Goal: Transaction & Acquisition: Purchase product/service

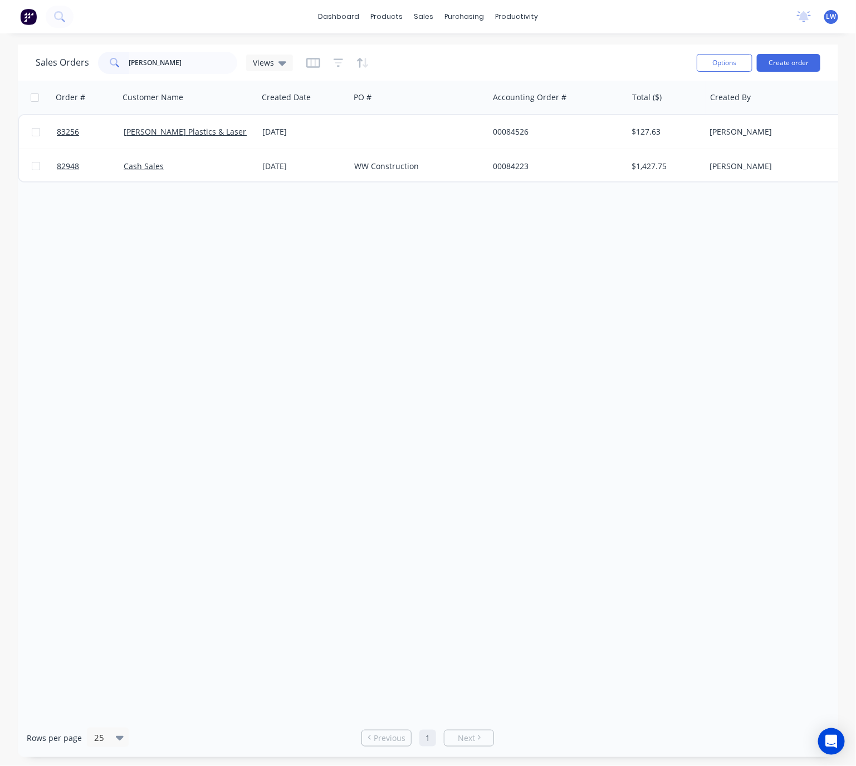
type input "bryan"
drag, startPoint x: 172, startPoint y: 61, endPoint x: 99, endPoint y: 62, distance: 73.5
click at [99, 62] on div "bryan" at bounding box center [167, 63] width 139 height 22
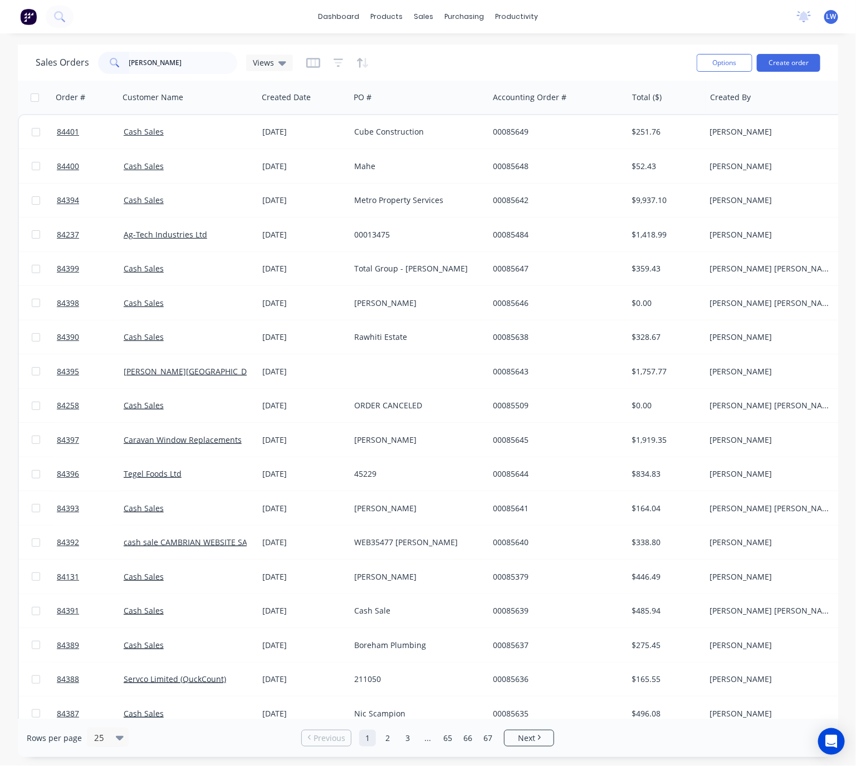
type input "brian"
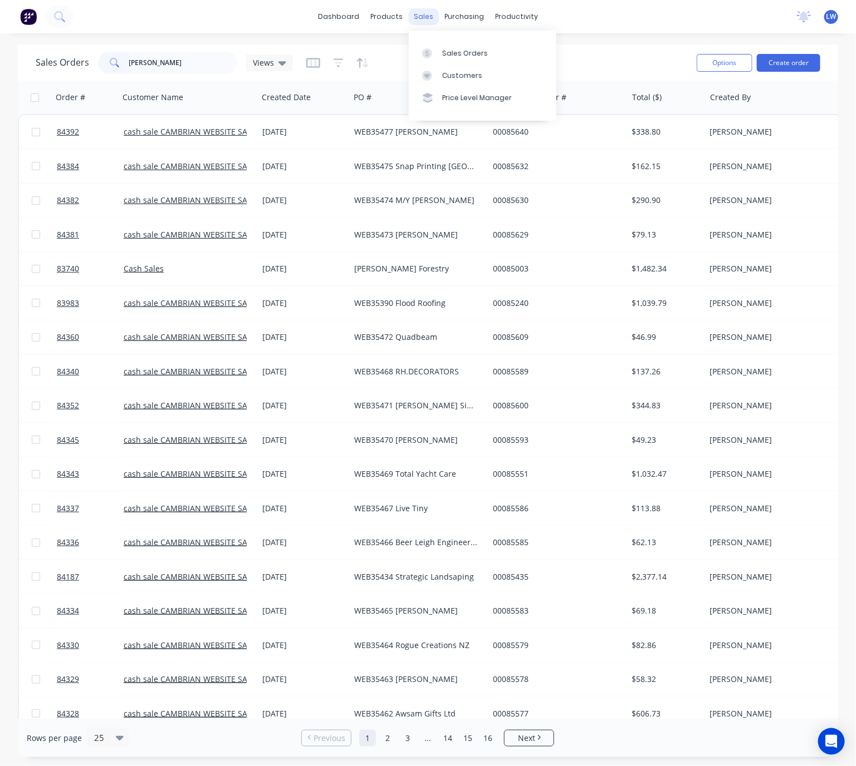
click at [419, 10] on div "sales" at bounding box center [423, 16] width 31 height 17
click at [451, 52] on div "Sales Orders" at bounding box center [465, 53] width 46 height 10
click at [100, 57] on div "brian" at bounding box center [167, 63] width 139 height 22
click at [418, 16] on div "sales" at bounding box center [423, 16] width 31 height 17
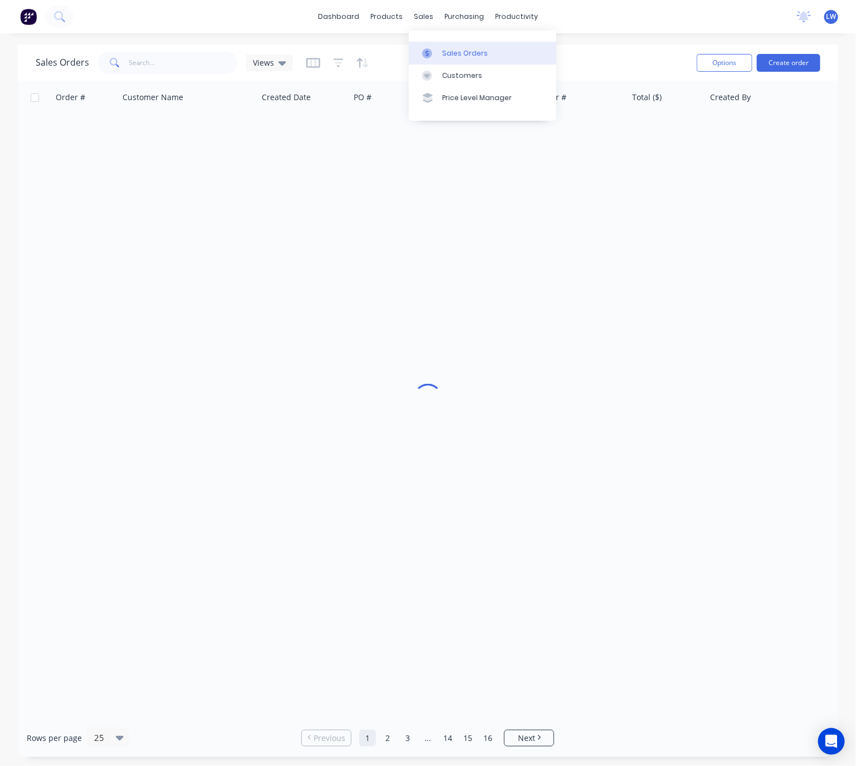
click at [446, 46] on link "Sales Orders" at bounding box center [483, 53] width 148 height 22
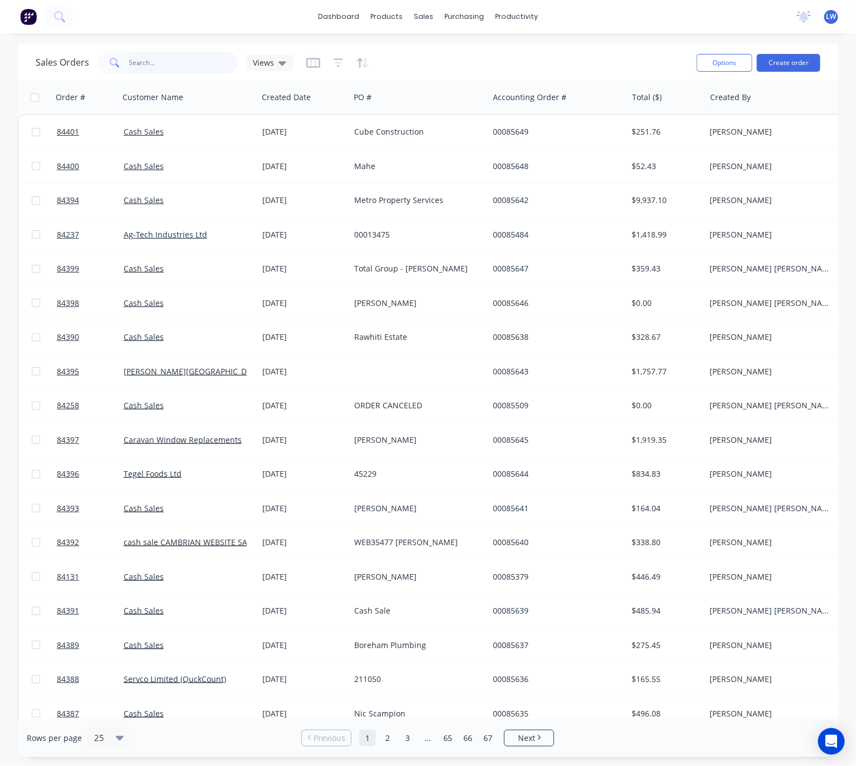
click at [152, 59] on input "text" at bounding box center [183, 63] width 109 height 22
type input "brian"
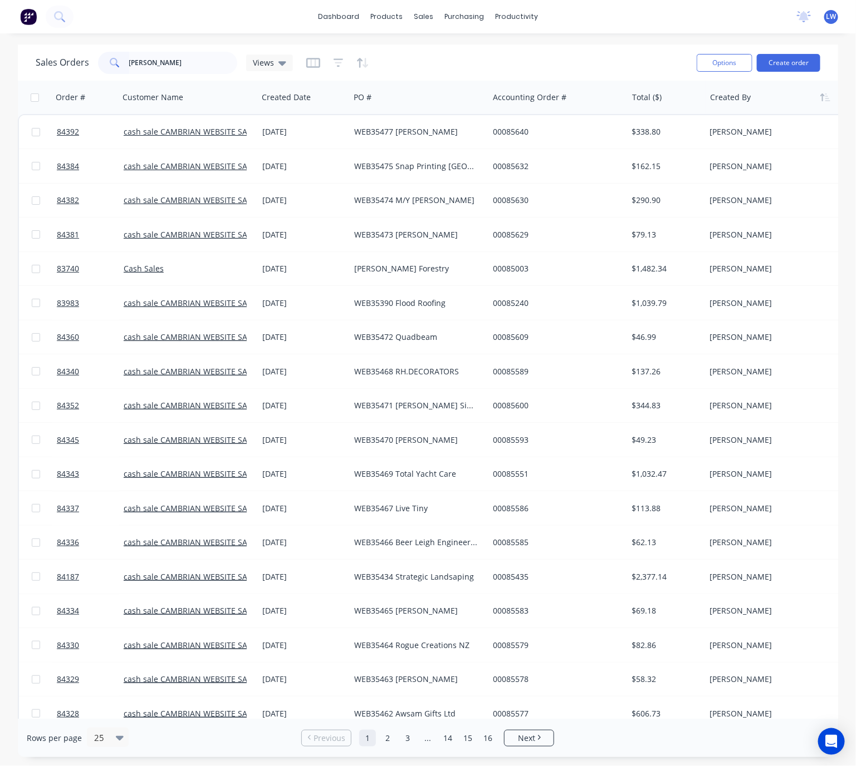
click at [735, 102] on div at bounding box center [772, 97] width 124 height 22
click at [827, 97] on icon "button" at bounding box center [827, 98] width 5 height 8
click at [824, 97] on icon "button" at bounding box center [825, 97] width 10 height 9
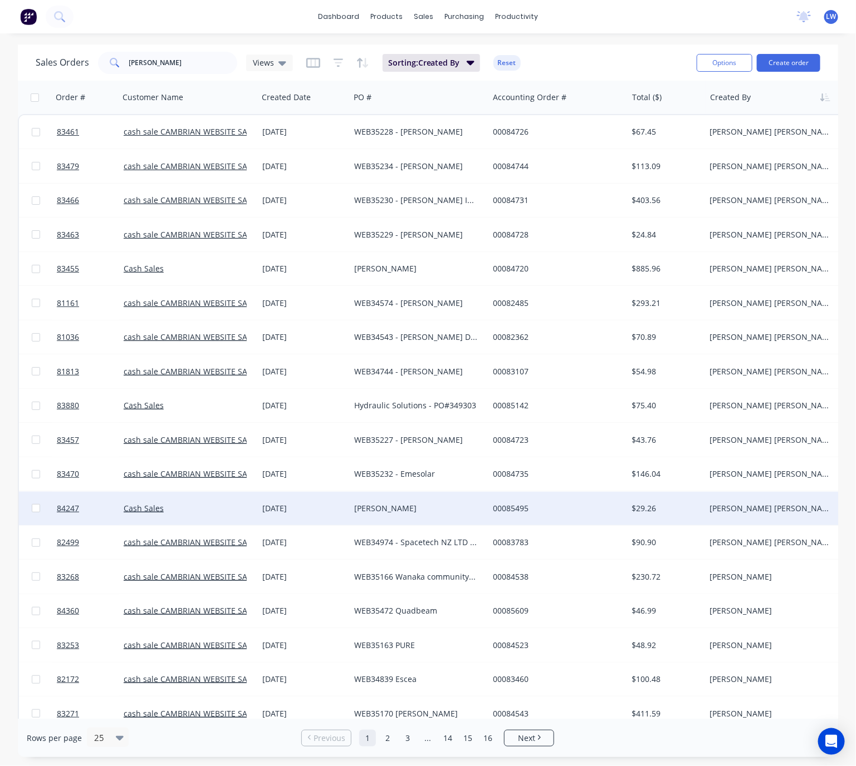
click at [391, 503] on div "Brian" at bounding box center [416, 508] width 124 height 11
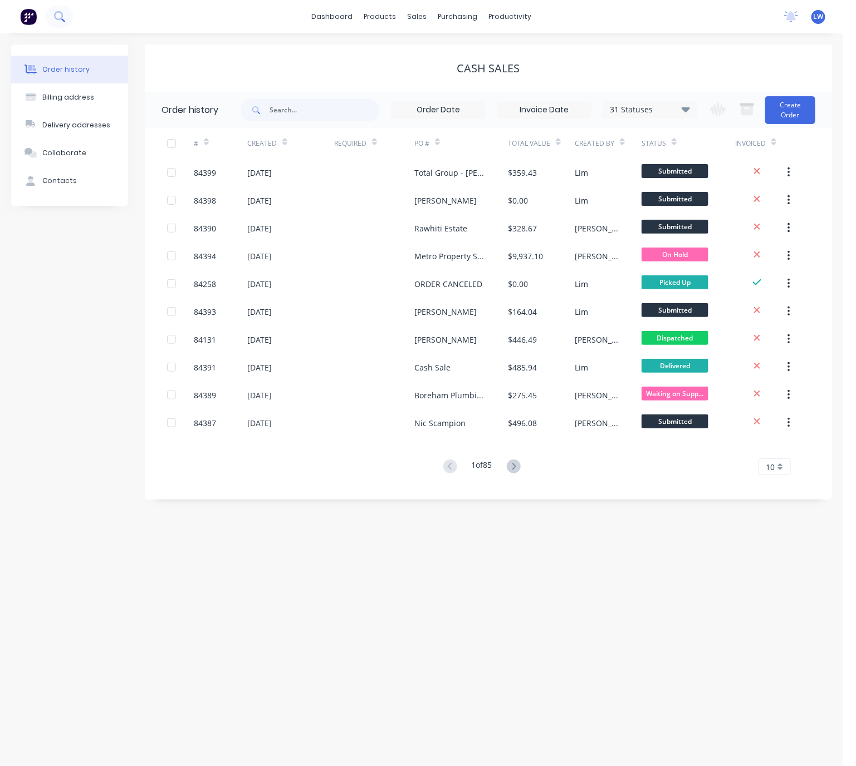
click at [58, 17] on icon at bounding box center [59, 16] width 11 height 11
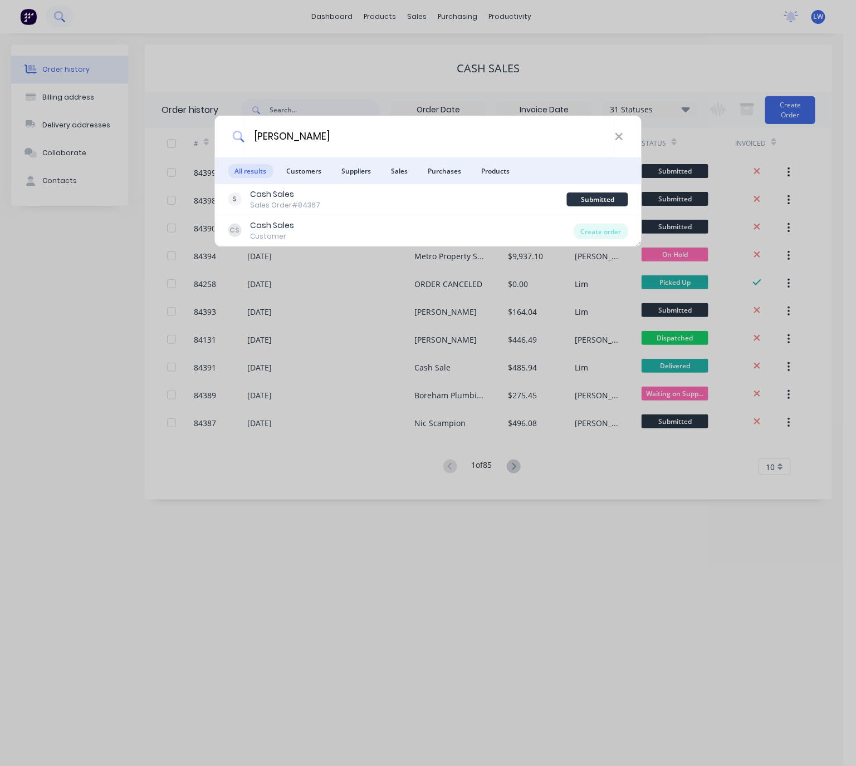
type input "jen sievers"
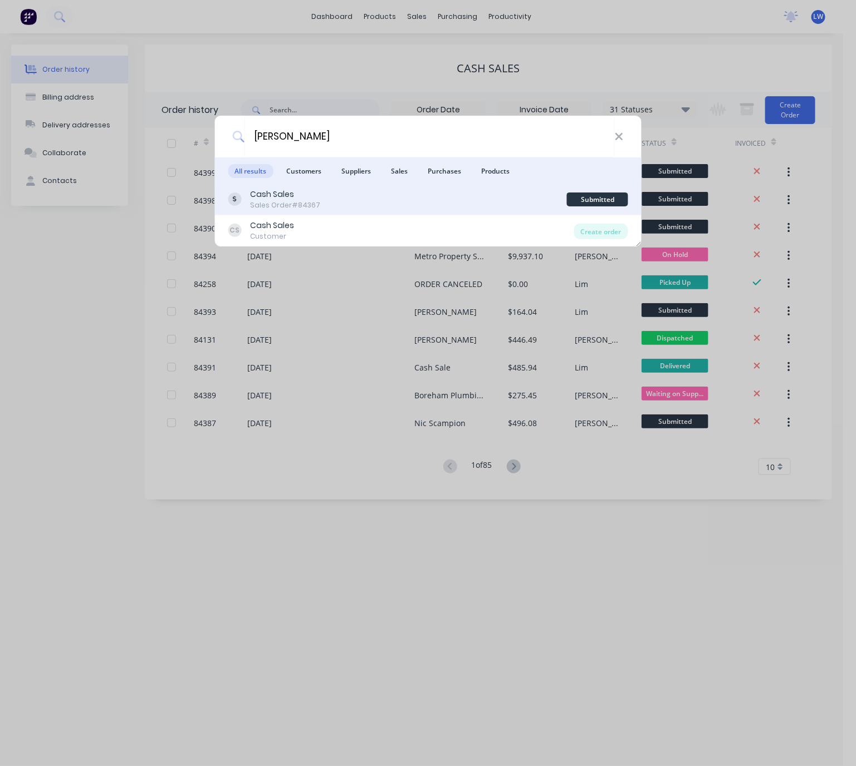
click at [419, 196] on div "Cash Sales Sales Order #84367" at bounding box center [397, 200] width 339 height 22
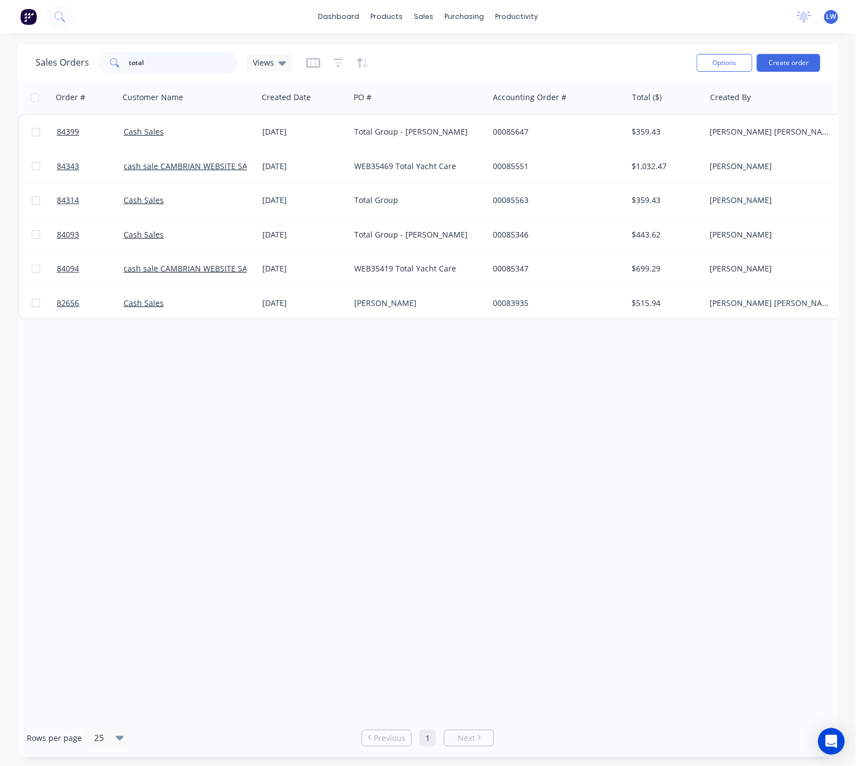
click at [151, 60] on input "total" at bounding box center [183, 63] width 109 height 22
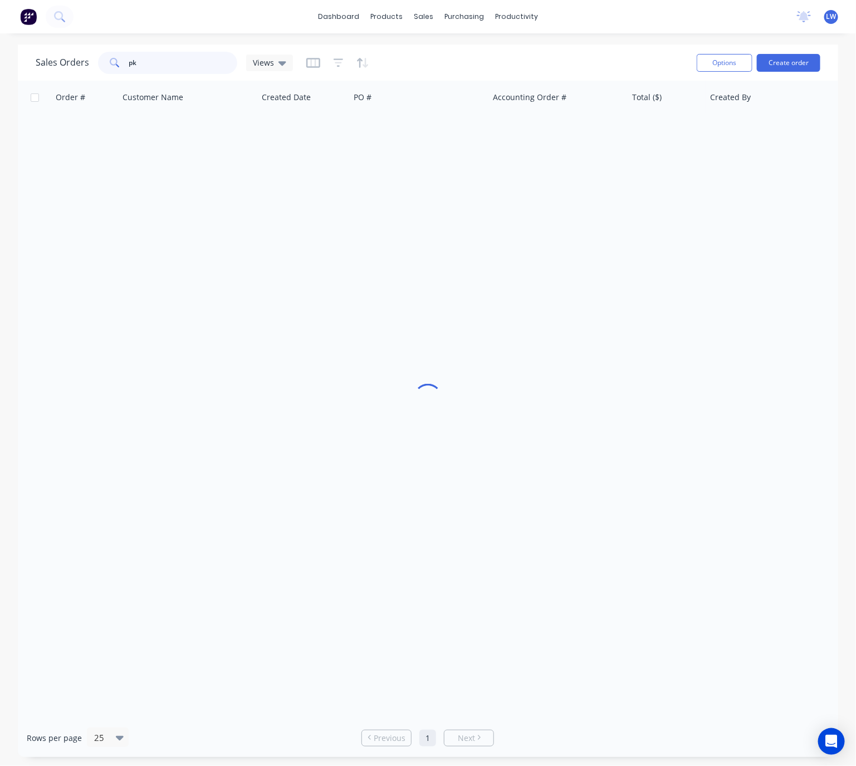
type input "pk"
click at [810, 60] on button "Create order" at bounding box center [787, 63] width 63 height 18
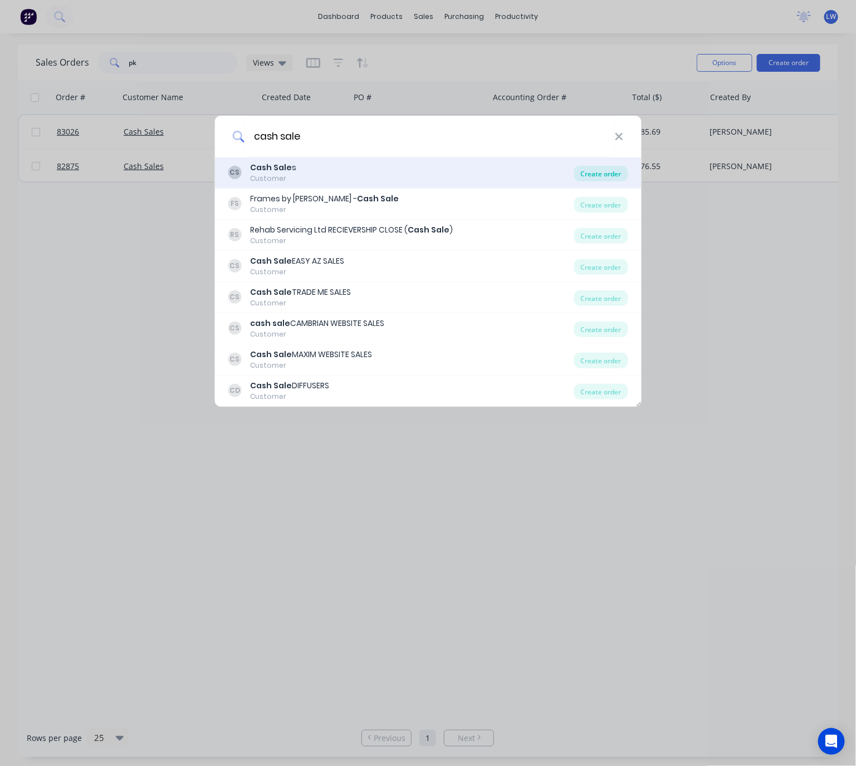
type input "cash sale"
click at [603, 173] on div "Create order" at bounding box center [601, 174] width 54 height 16
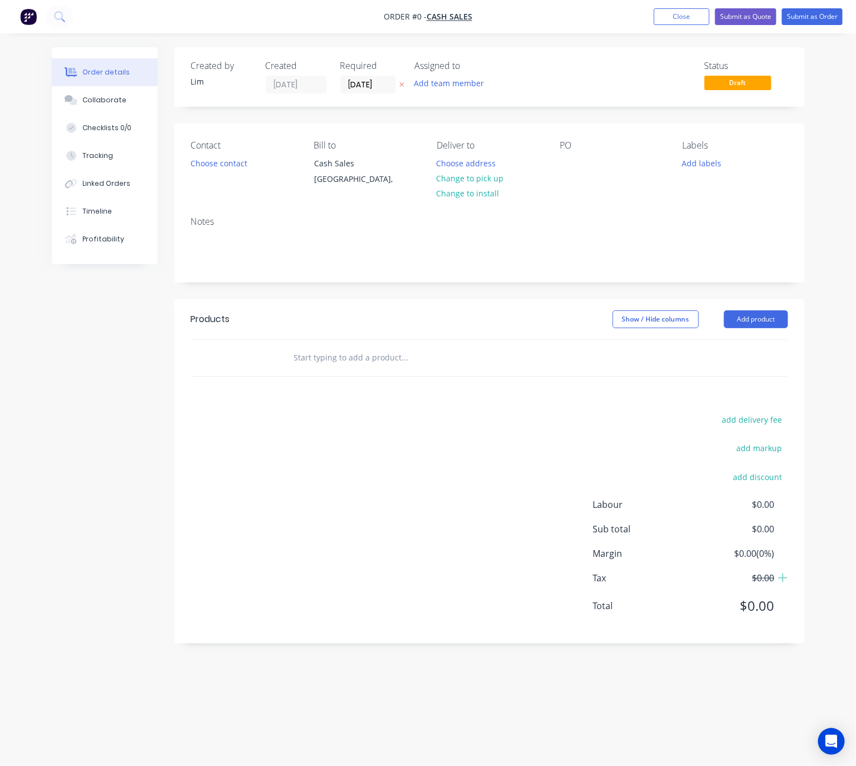
click at [399, 84] on icon at bounding box center [401, 84] width 5 height 7
click at [229, 162] on button "Choose contact" at bounding box center [218, 162] width 68 height 15
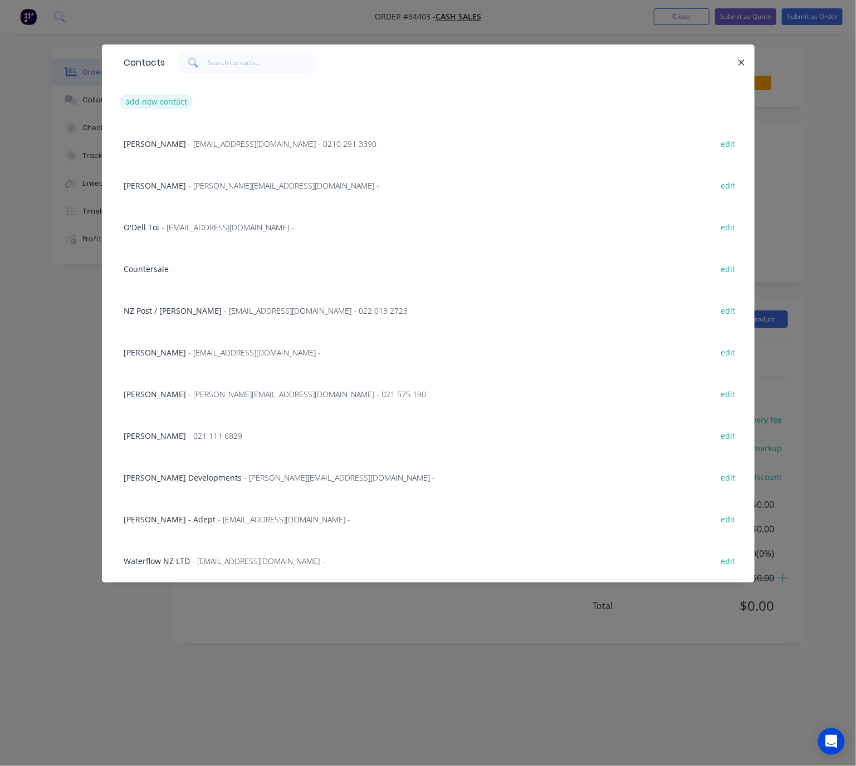
click at [164, 100] on button "add new contact" at bounding box center [156, 101] width 73 height 15
select select "NZ"
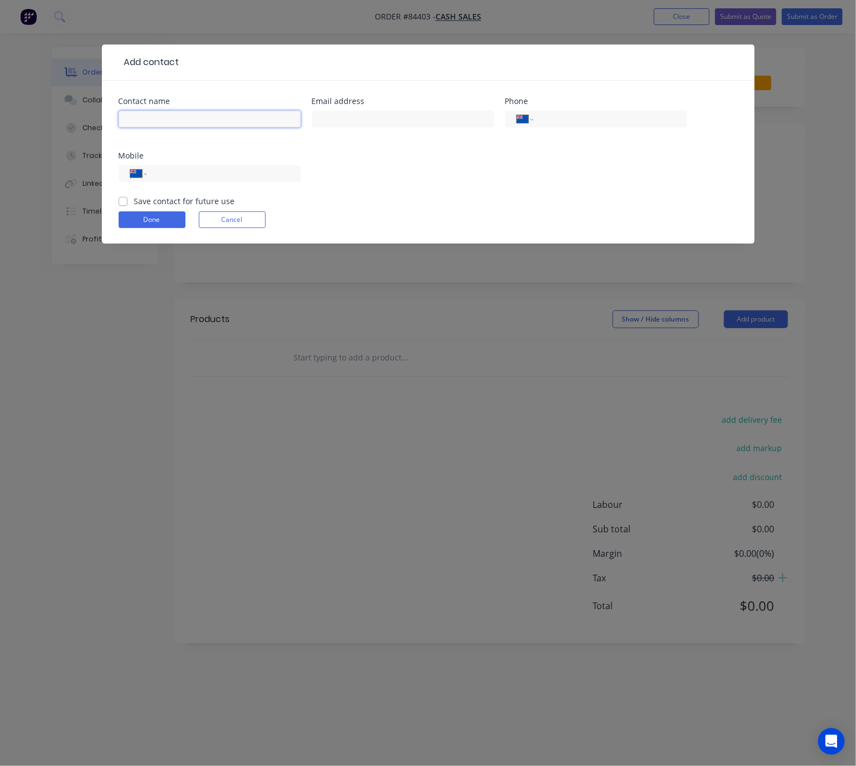
click at [211, 119] on input "text" at bounding box center [210, 119] width 182 height 17
type input "PK Engineering"
click at [144, 218] on button "Done" at bounding box center [152, 220] width 67 height 17
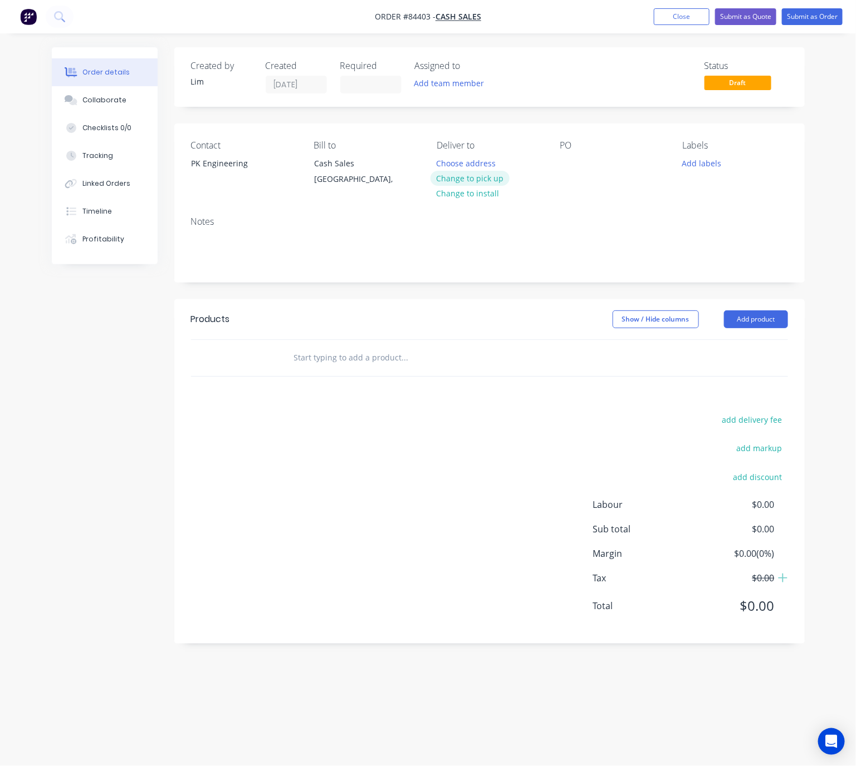
click at [488, 174] on button "Change to pick up" at bounding box center [469, 178] width 79 height 15
click at [299, 359] on input "text" at bounding box center [404, 358] width 223 height 22
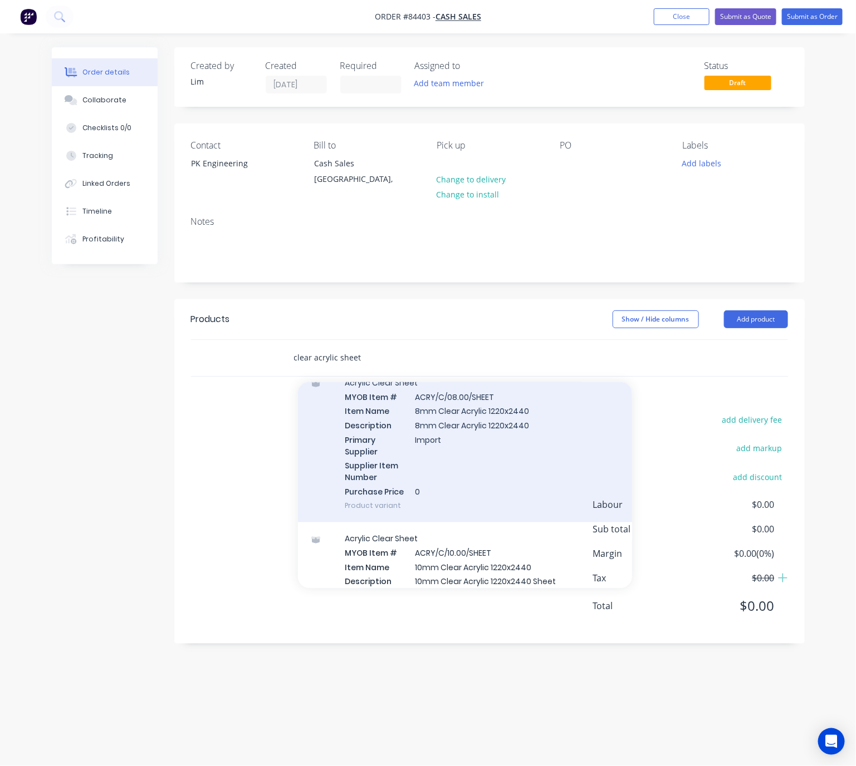
scroll to position [835, 0]
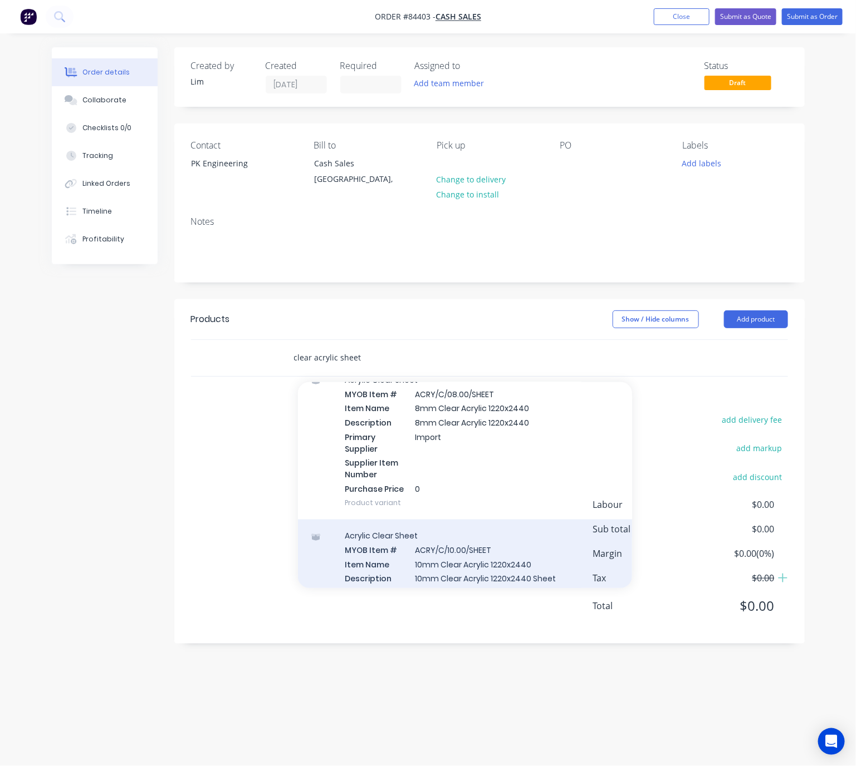
type input "clear acrylic sheet"
click at [478, 558] on div "Acrylic Clear Sheet MYOB Item # ACRY/C/10.00/SHEET Item Name 10mm Clear Acrylic…" at bounding box center [465, 598] width 334 height 156
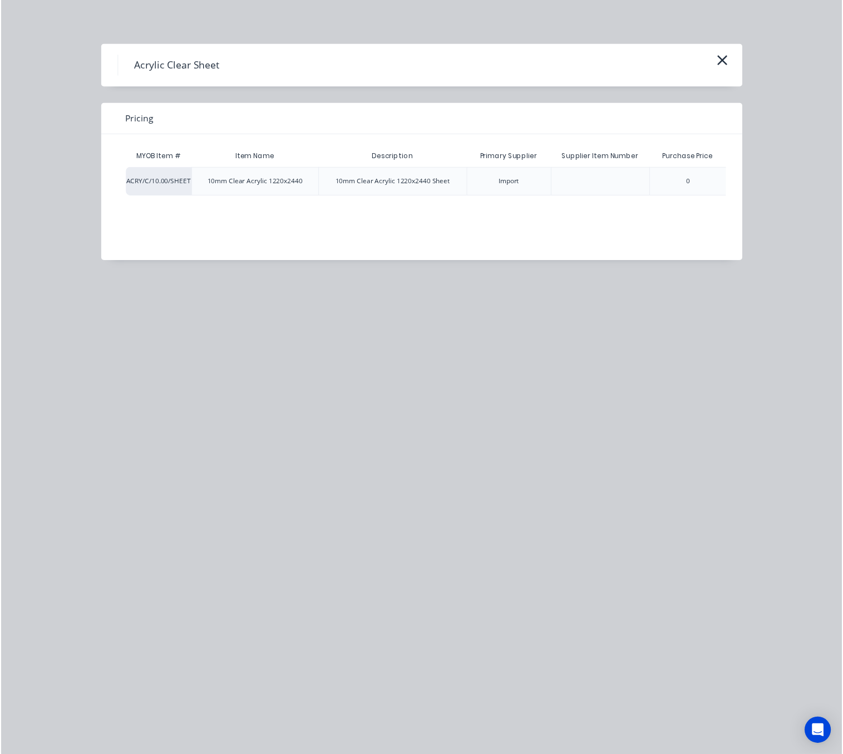
scroll to position [0, 64]
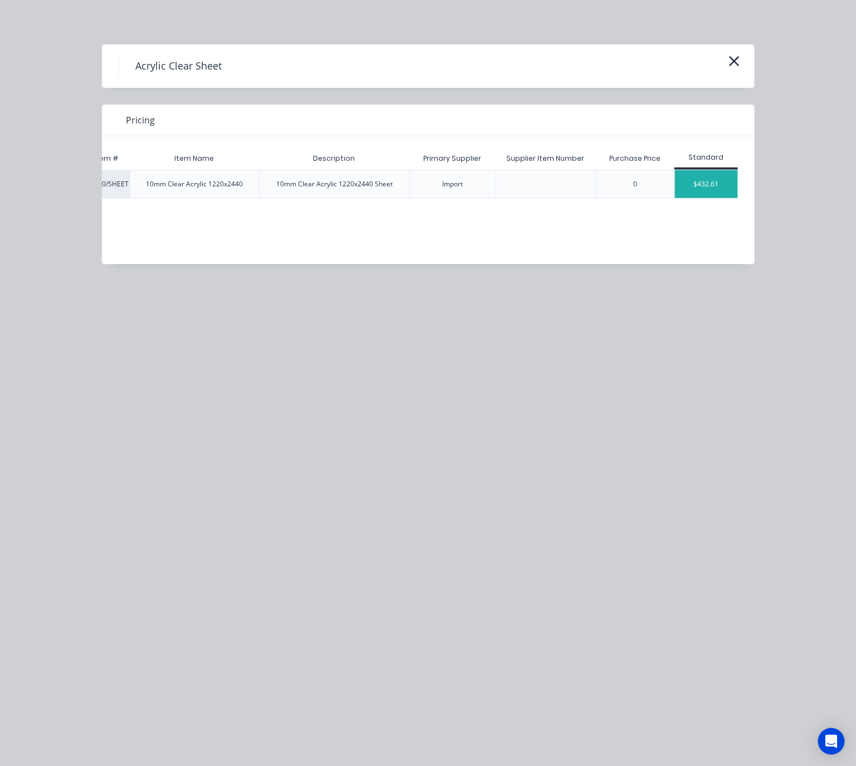
click at [716, 180] on div "$432.61" at bounding box center [706, 184] width 63 height 28
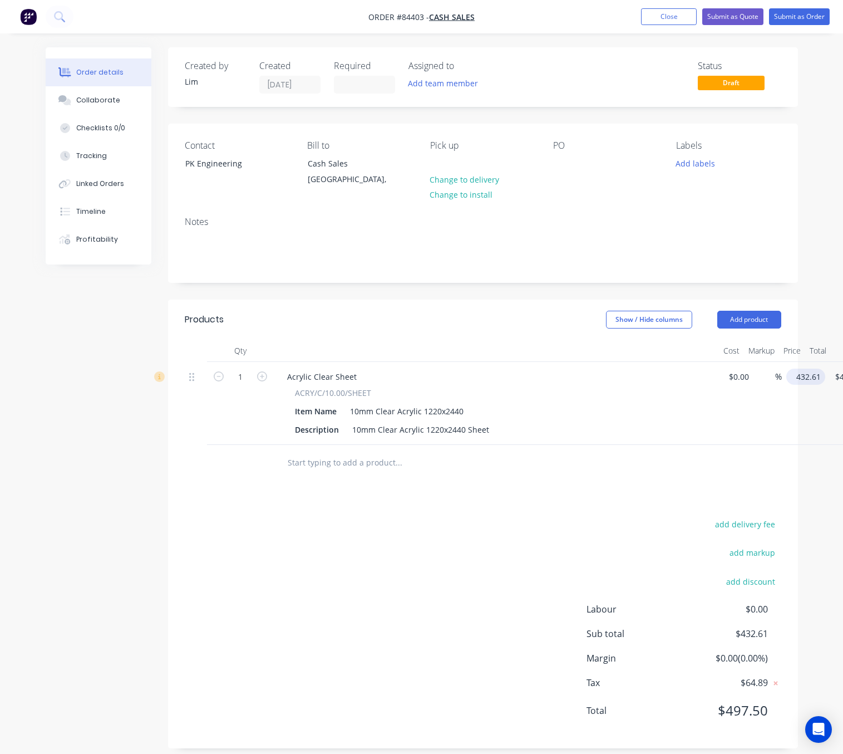
click at [807, 373] on input "432.61" at bounding box center [808, 376] width 35 height 16
type input "$437.22"
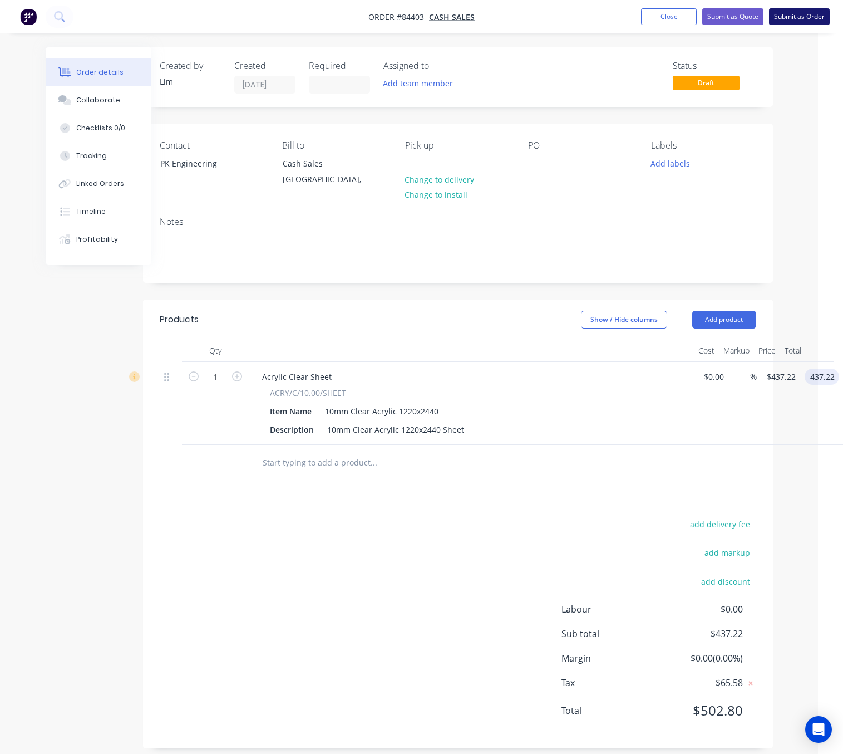
type input "$437.22"
click at [808, 17] on button "Submit as Order" at bounding box center [799, 16] width 61 height 17
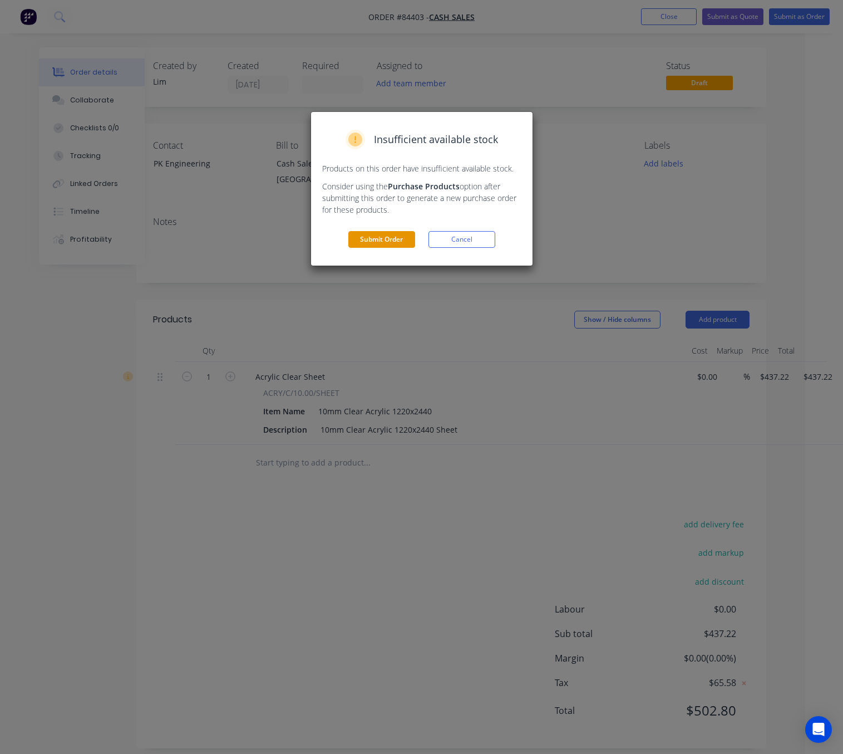
click at [389, 242] on button "Submit Order" at bounding box center [381, 239] width 67 height 17
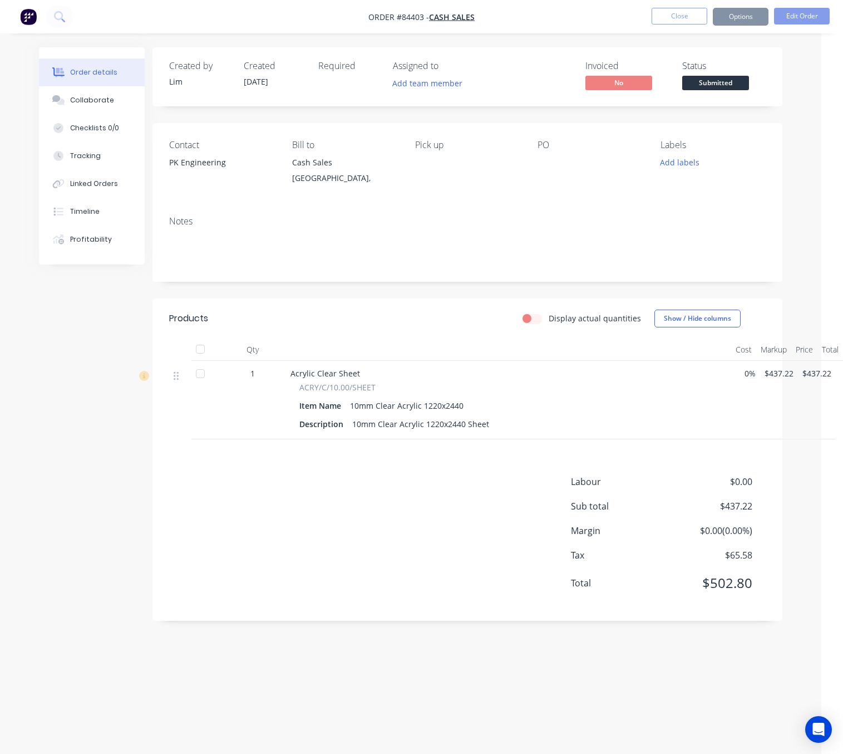
scroll to position [0, 2]
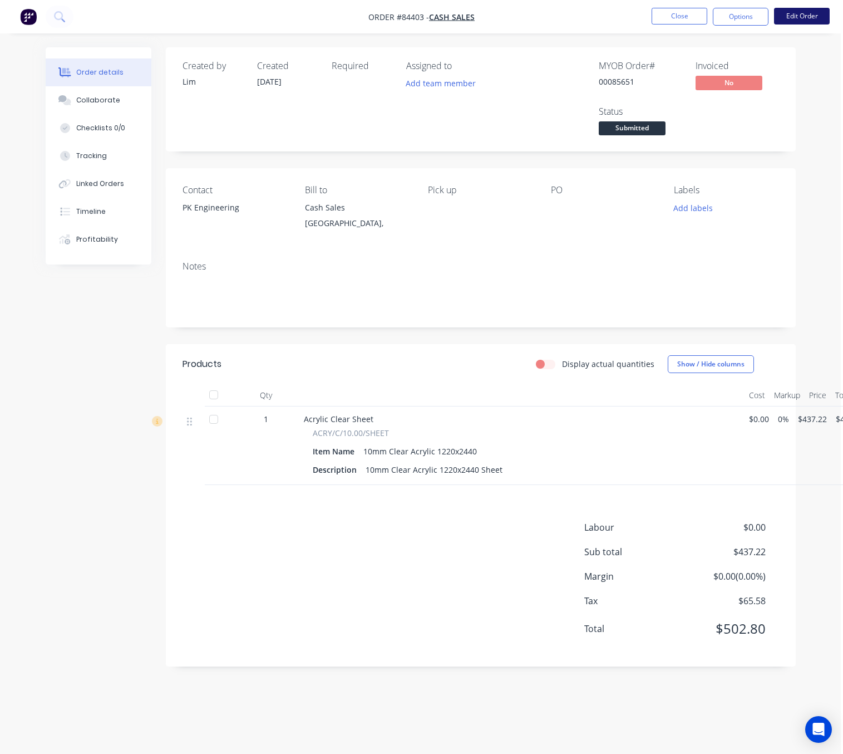
click at [803, 15] on button "Edit Order" at bounding box center [802, 16] width 56 height 17
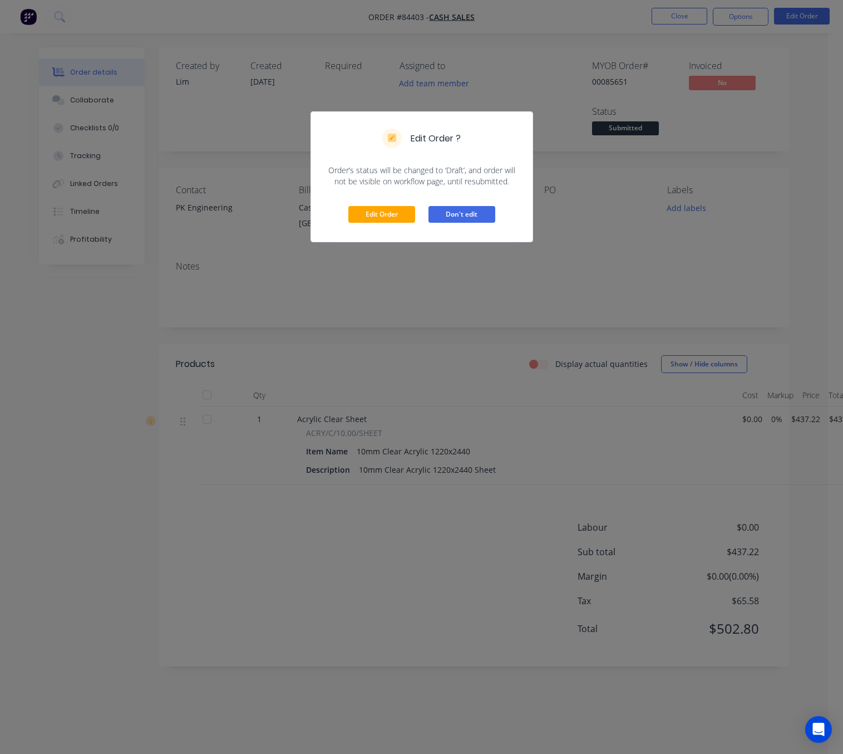
click at [458, 208] on button "Don't edit" at bounding box center [462, 214] width 67 height 17
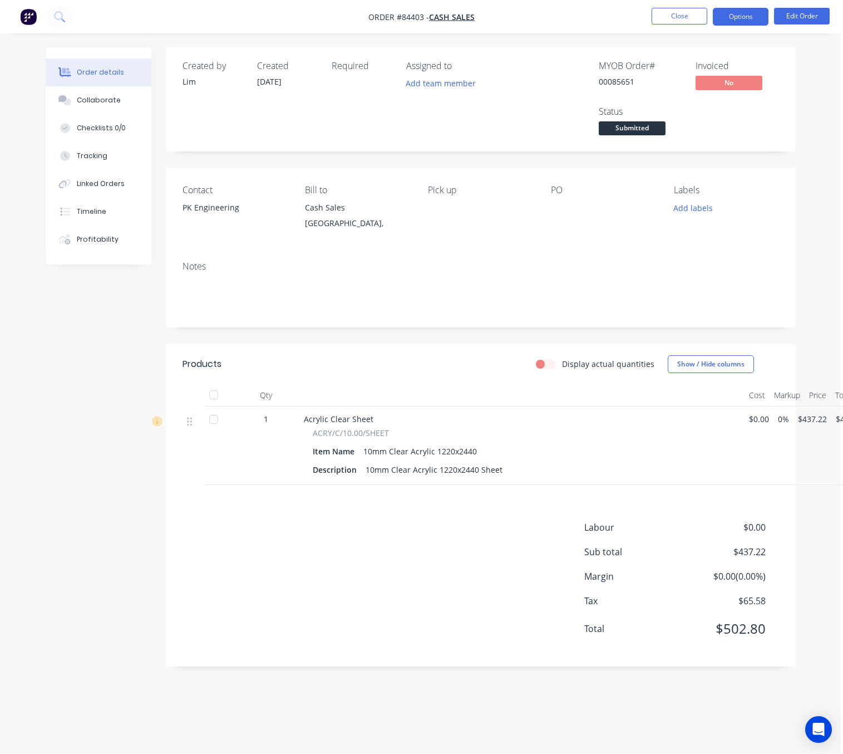
click at [756, 17] on button "Options" at bounding box center [741, 17] width 56 height 18
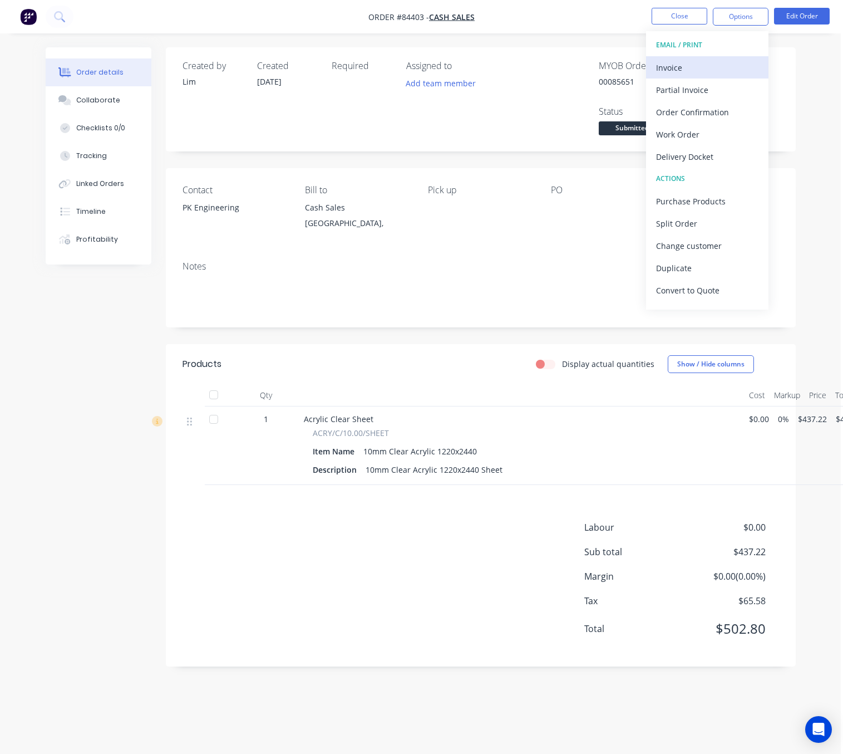
click at [688, 68] on div "Invoice" at bounding box center [707, 68] width 102 height 16
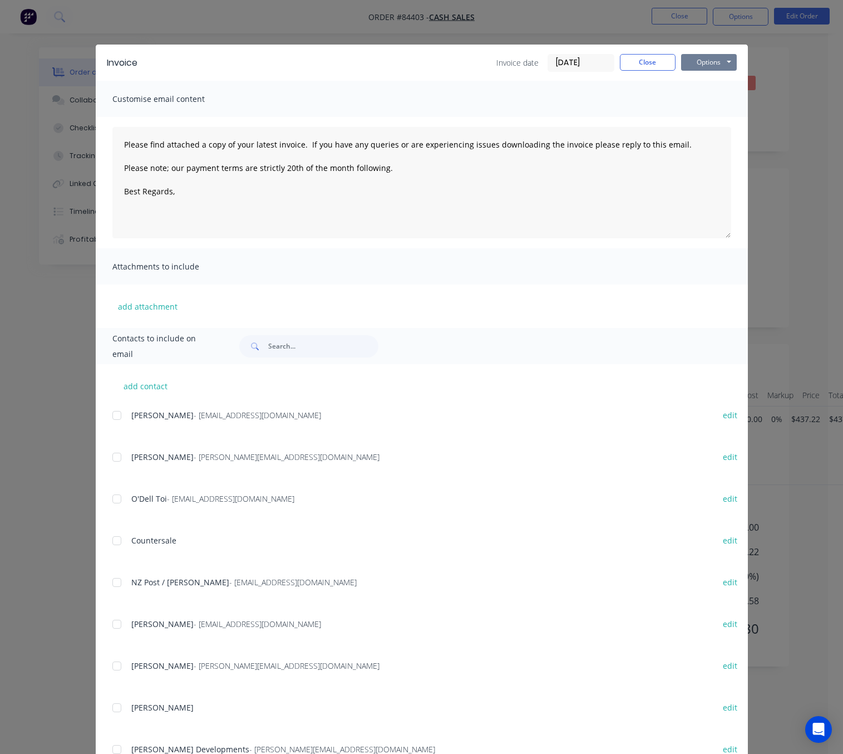
drag, startPoint x: 702, startPoint y: 60, endPoint x: 705, endPoint y: 66, distance: 6.2
click at [702, 59] on button "Options" at bounding box center [709, 62] width 56 height 17
click at [714, 99] on button "Print" at bounding box center [716, 100] width 71 height 18
type textarea "Please find attached a copy of your latest invoice. If you have any queries or …"
drag, startPoint x: 638, startPoint y: 57, endPoint x: 701, endPoint y: 87, distance: 70.0
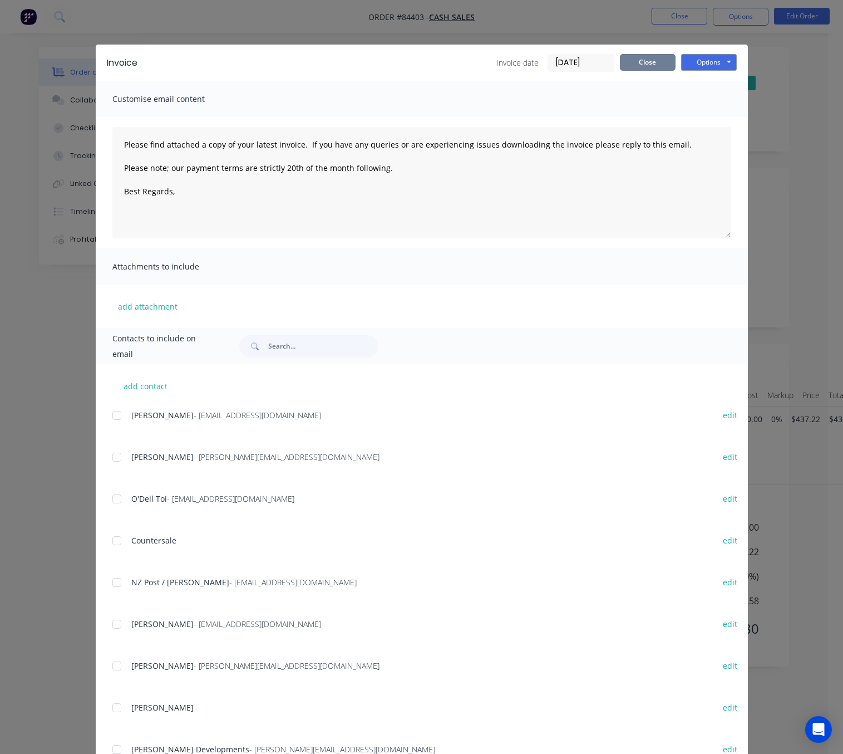
click at [638, 56] on button "Close" at bounding box center [648, 62] width 56 height 17
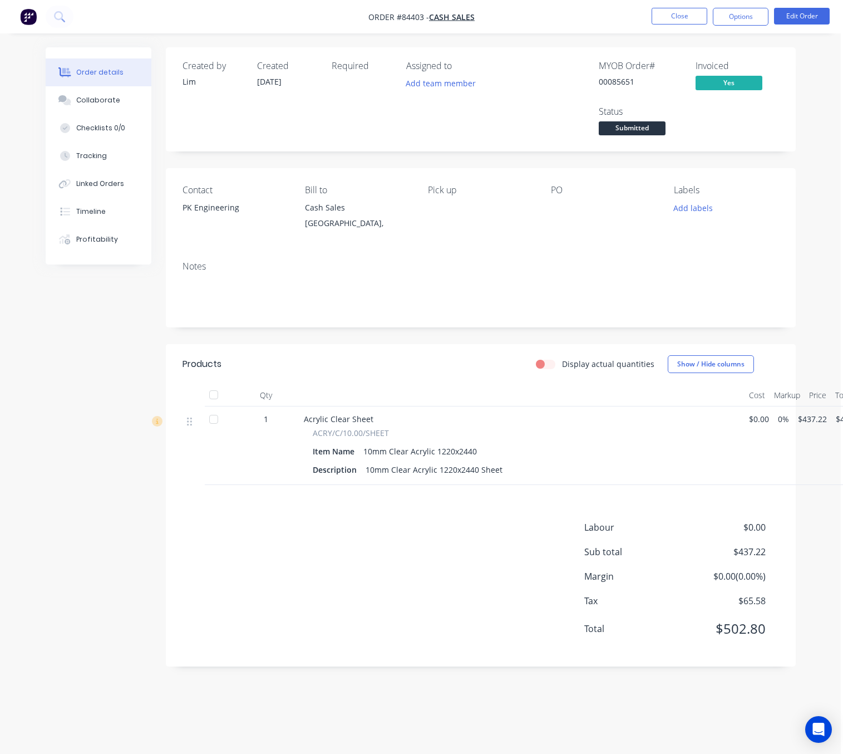
click at [637, 131] on span "Submitted" at bounding box center [632, 128] width 67 height 14
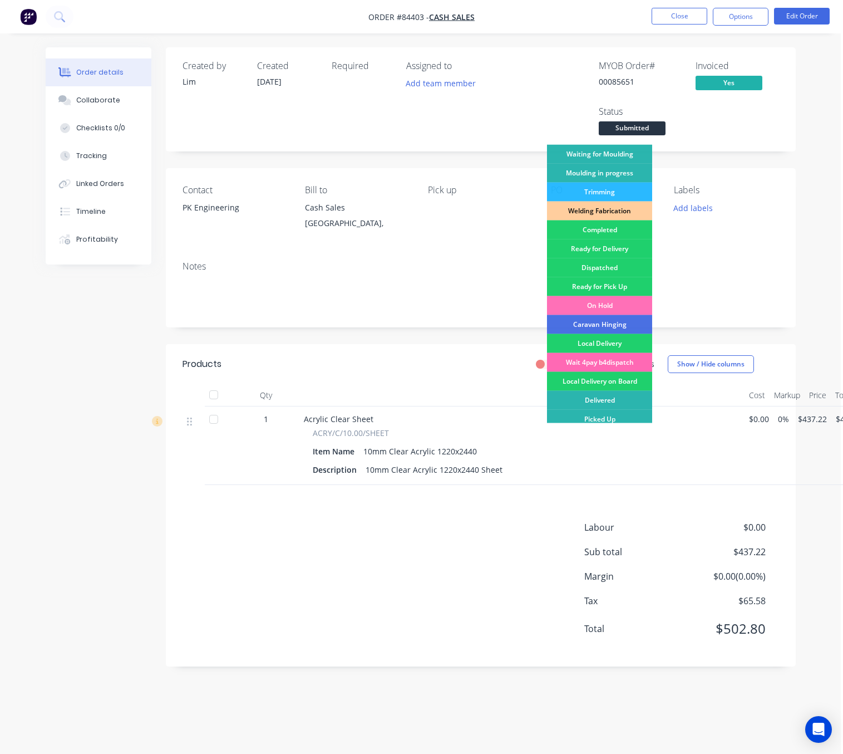
scroll to position [194, 0]
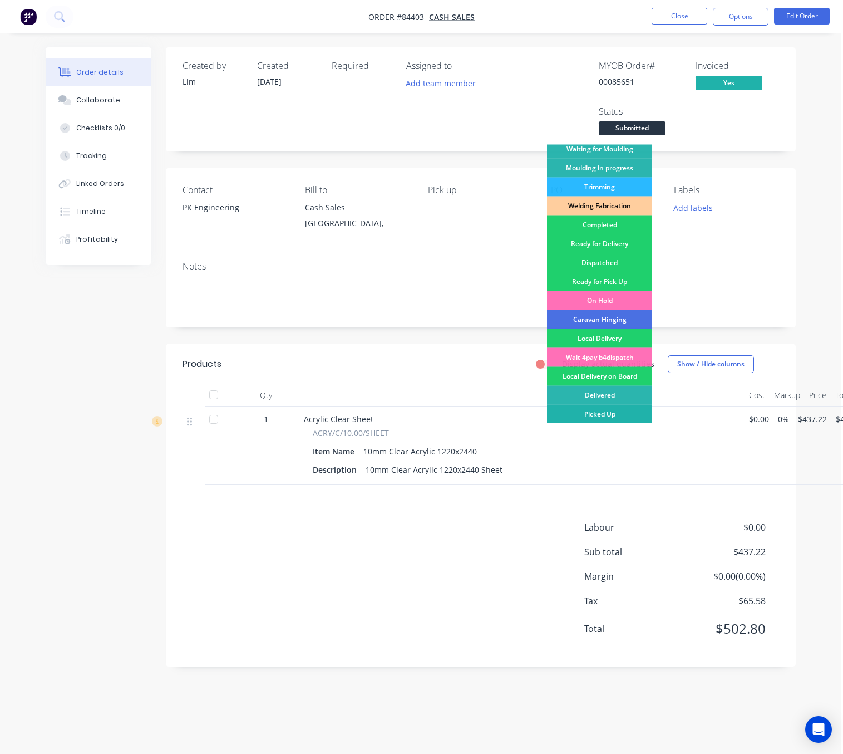
click at [594, 409] on div "Picked Up" at bounding box center [599, 414] width 105 height 19
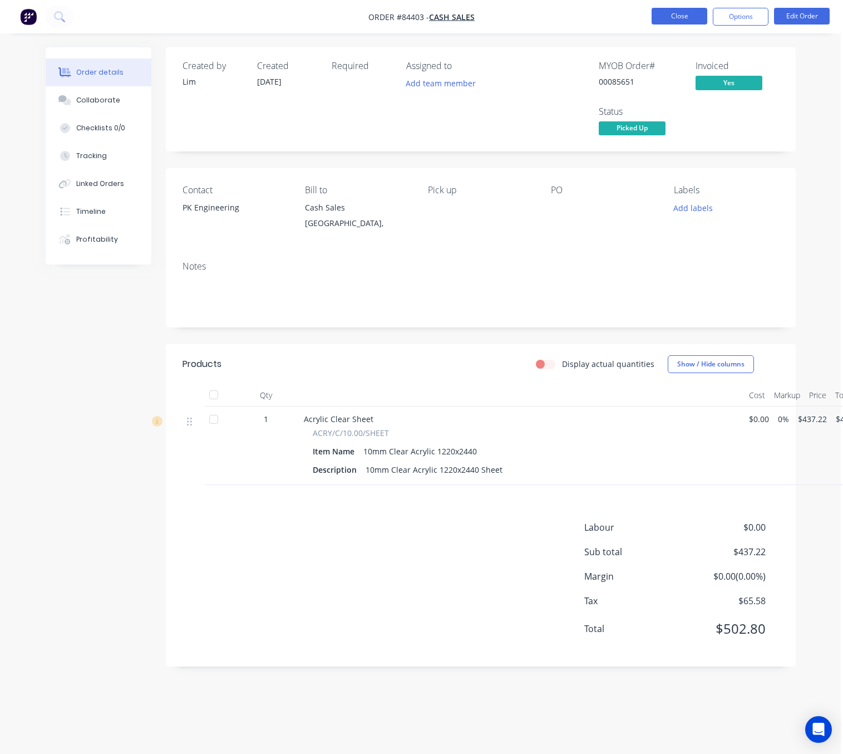
click at [674, 17] on button "Close" at bounding box center [680, 16] width 56 height 17
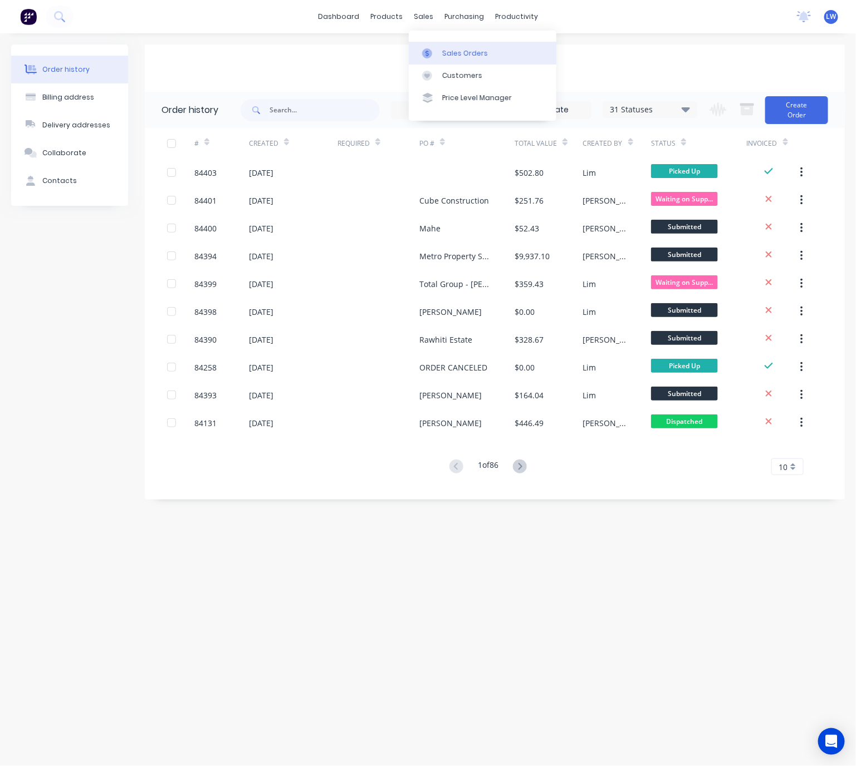
click at [433, 50] on div at bounding box center [430, 53] width 17 height 10
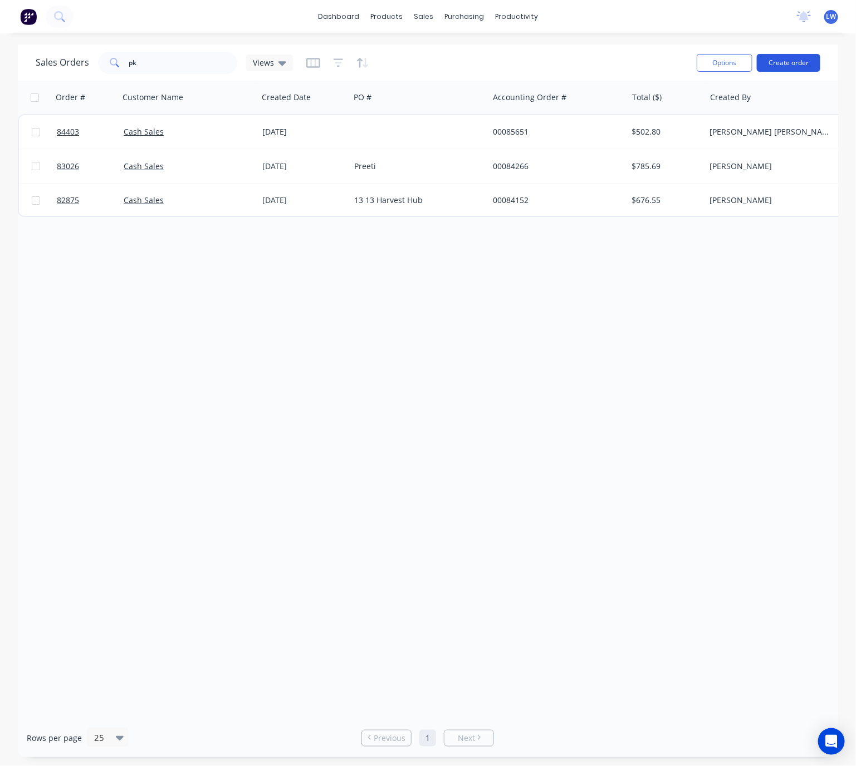
click at [785, 61] on button "Create order" at bounding box center [787, 63] width 63 height 18
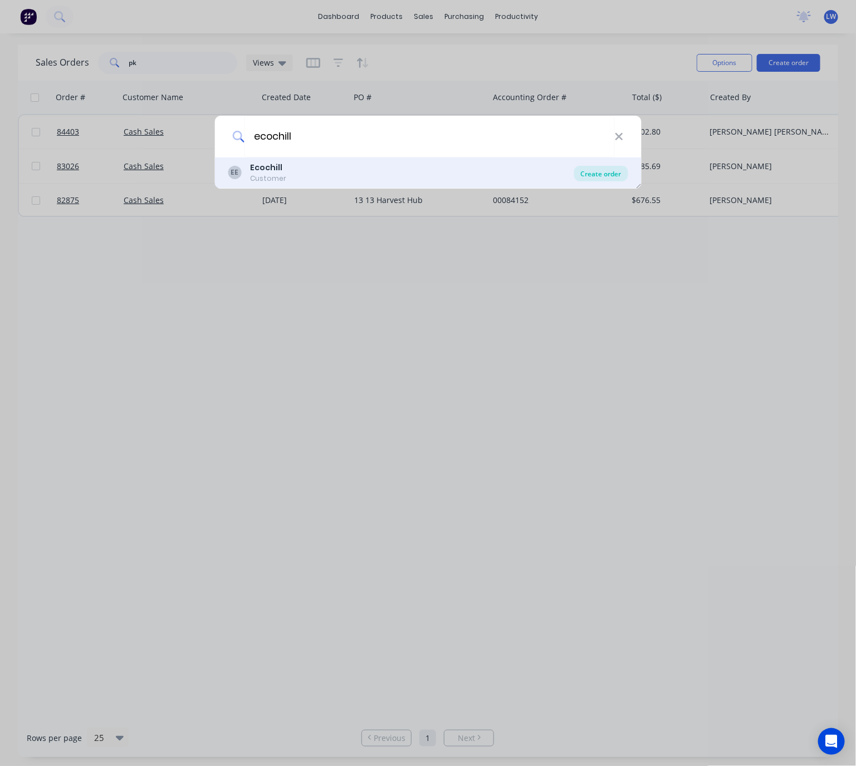
type input "ecochill"
click at [603, 174] on div "Create order" at bounding box center [601, 174] width 54 height 16
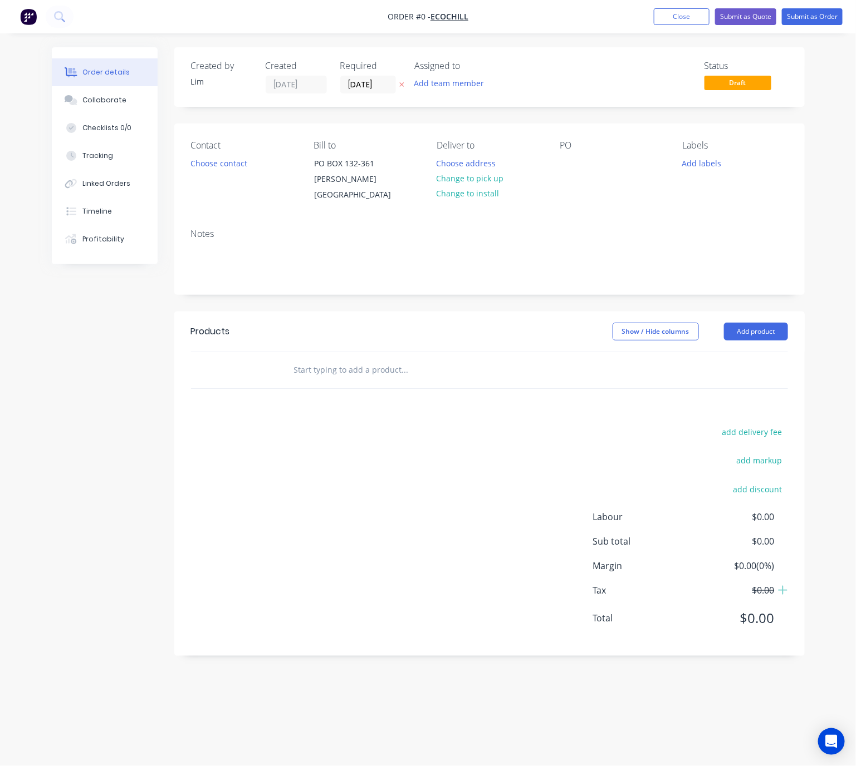
click at [401, 82] on icon at bounding box center [401, 84] width 5 height 7
click at [227, 164] on button "Choose contact" at bounding box center [218, 162] width 68 height 15
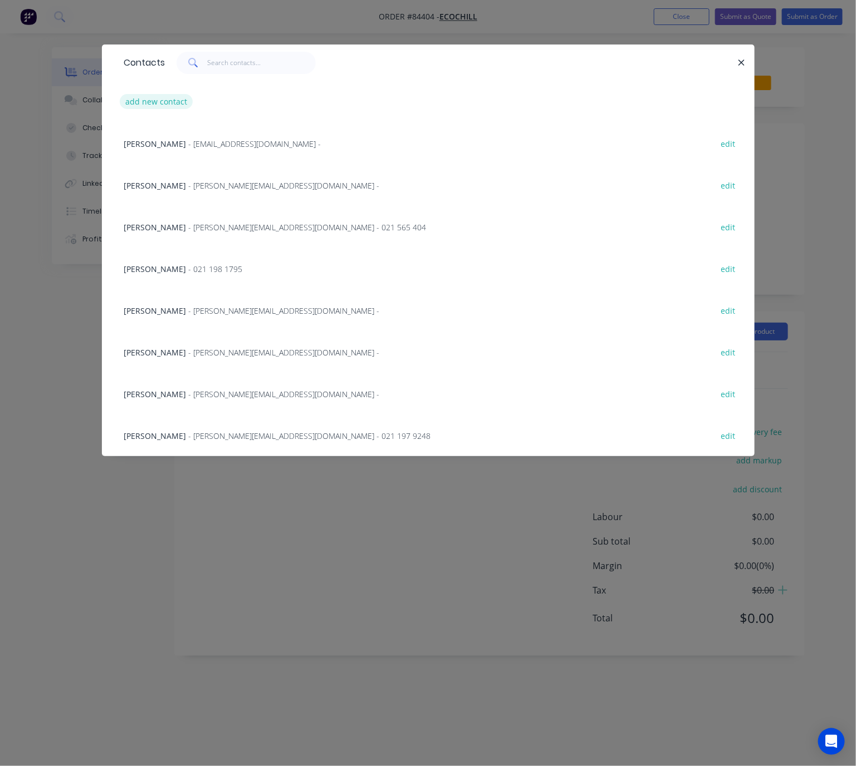
click at [157, 100] on button "add new contact" at bounding box center [156, 101] width 73 height 15
select select "NZ"
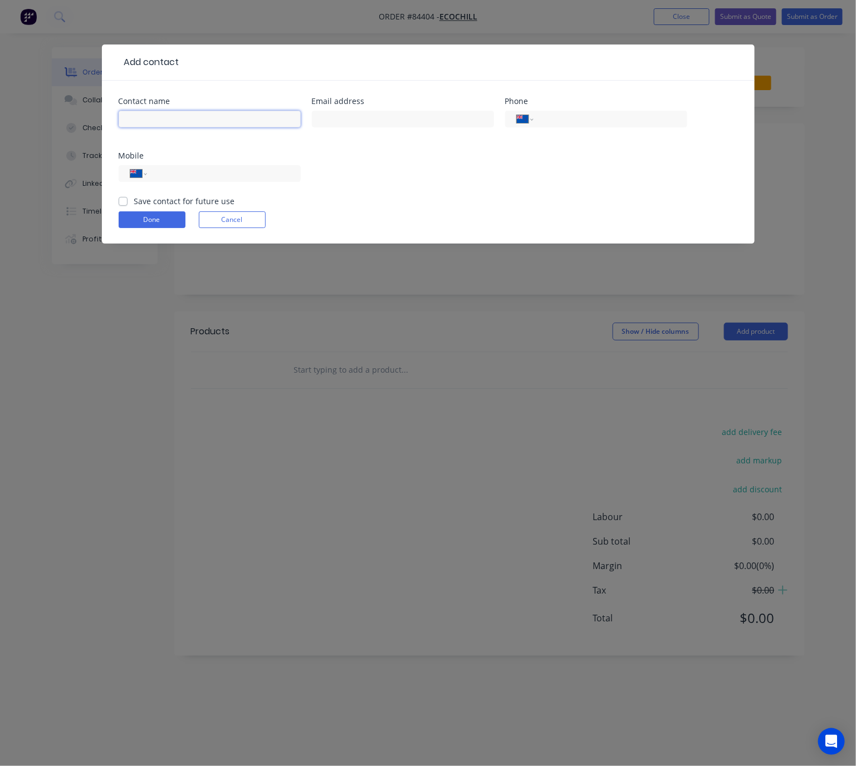
click at [164, 122] on input "text" at bounding box center [210, 119] width 182 height 17
type input "[PERSON_NAME]"
click at [170, 177] on input "tel" at bounding box center [222, 174] width 134 height 13
type input "021 198 1795"
click at [134, 199] on label "Save contact for future use" at bounding box center [184, 201] width 101 height 12
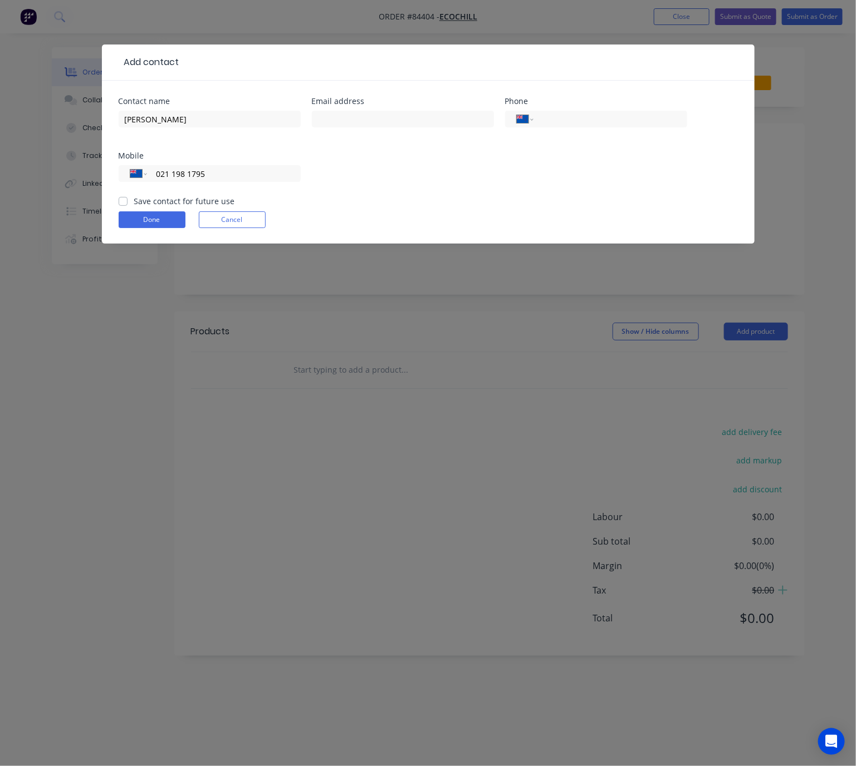
click at [121, 199] on input "Save contact for future use" at bounding box center [123, 200] width 9 height 11
checkbox input "true"
click at [149, 219] on button "Done" at bounding box center [152, 220] width 67 height 17
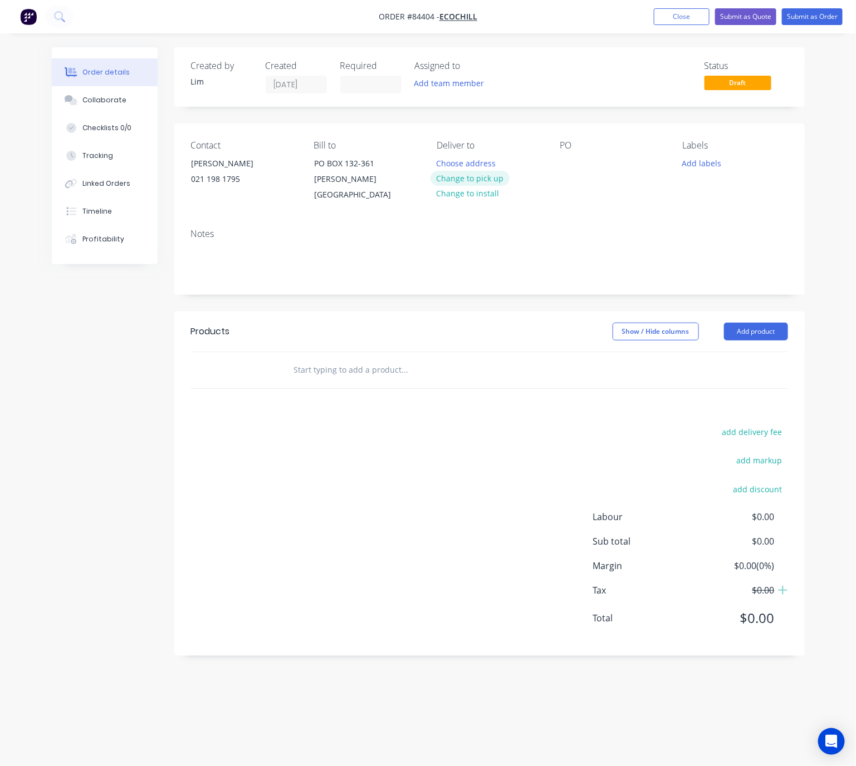
click at [478, 180] on button "Change to pick up" at bounding box center [469, 178] width 79 height 15
click at [575, 159] on div at bounding box center [568, 163] width 18 height 16
click at [706, 156] on button "Add labels" at bounding box center [701, 162] width 51 height 15
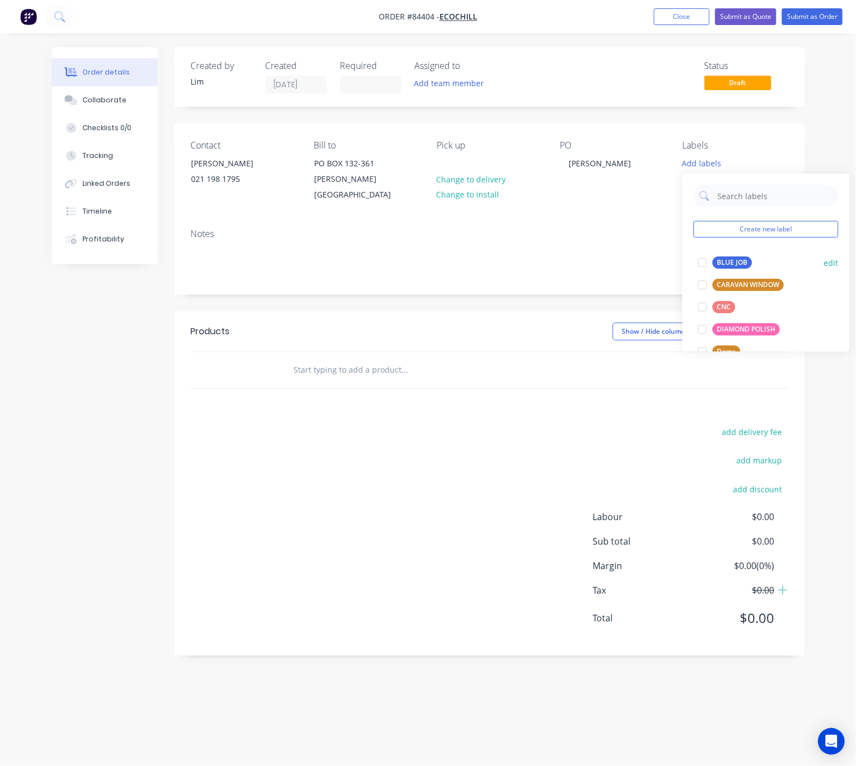
click at [721, 255] on button "BLUE JOB" at bounding box center [725, 263] width 63 height 16
click at [378, 359] on input "text" at bounding box center [404, 370] width 223 height 22
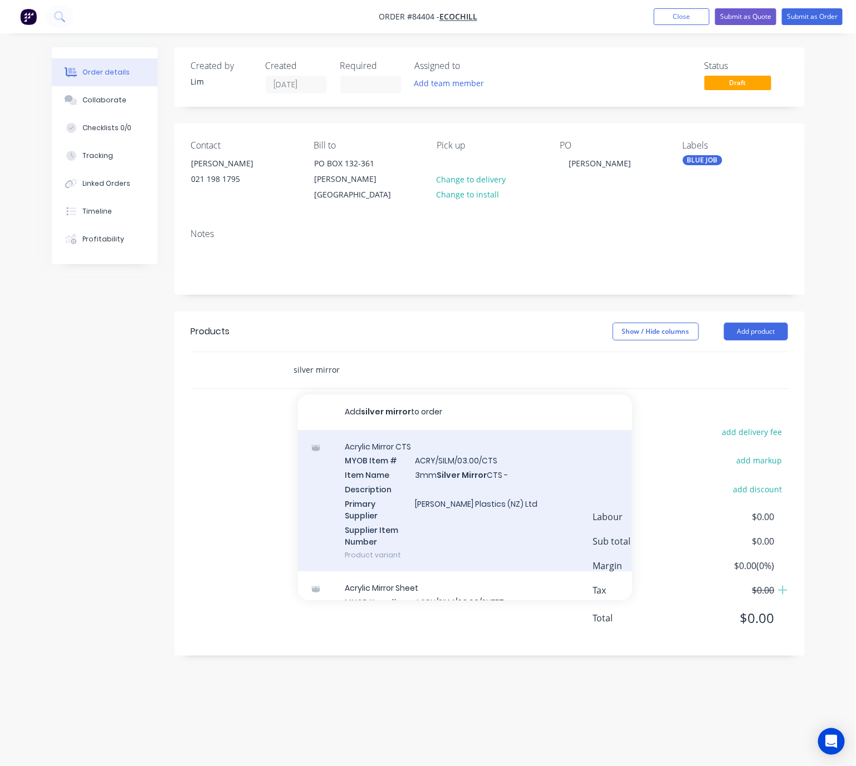
type input "silver mirror"
click at [489, 481] on div "Acrylic Mirror CTS MYOB Item # ACRY/SILM/03.00/CTS Item Name 3mm Silver Mirror …" at bounding box center [465, 501] width 334 height 142
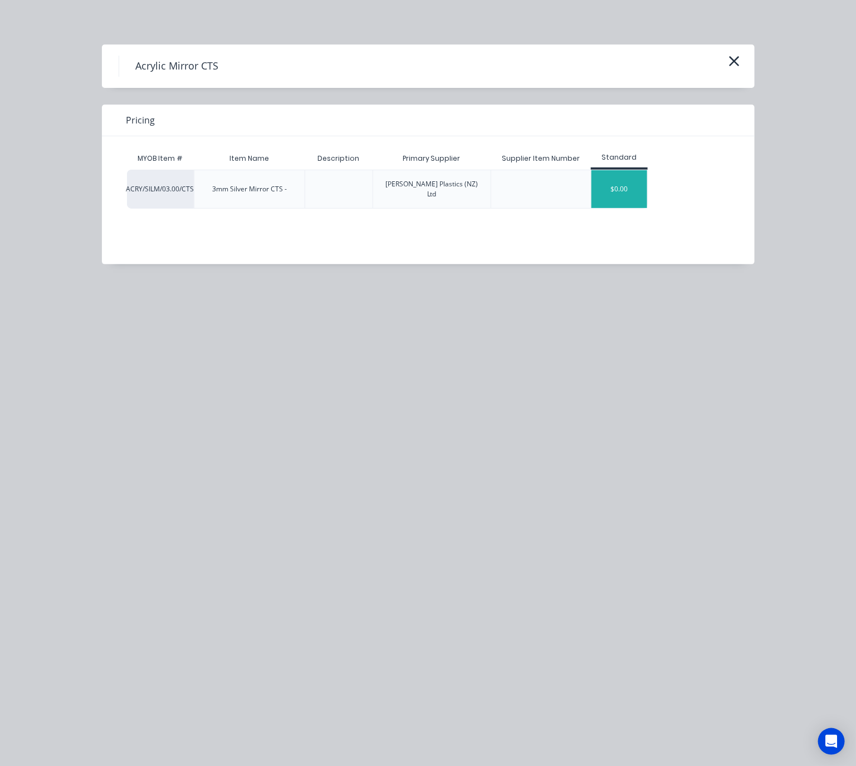
click at [617, 184] on div "$0.00" at bounding box center [619, 189] width 56 height 38
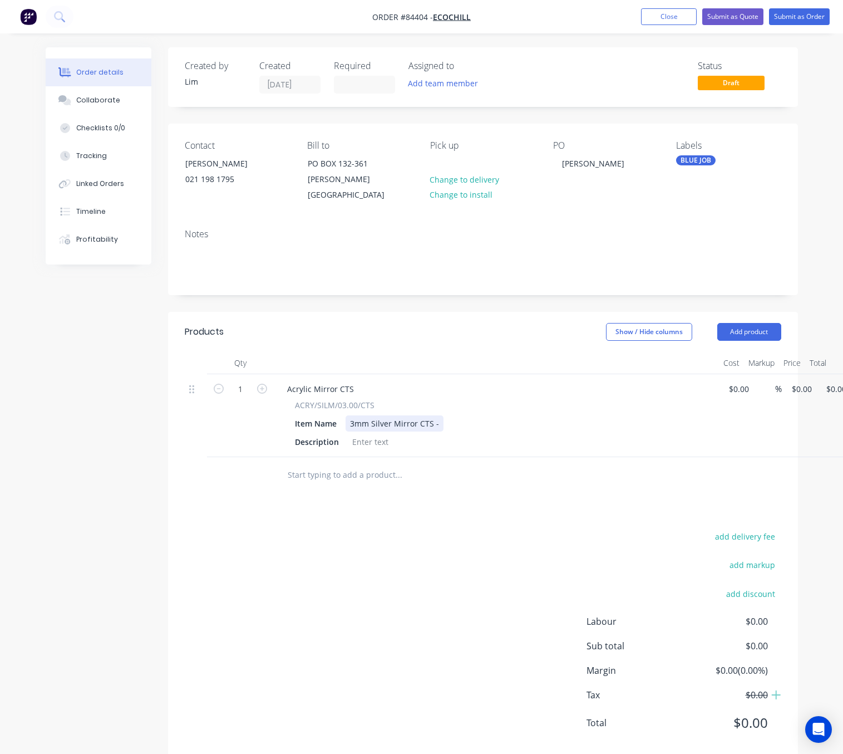
drag, startPoint x: 437, startPoint y: 410, endPoint x: 446, endPoint y: 411, distance: 9.0
click at [437, 415] on div "3mm Silver Mirror CTS -" at bounding box center [395, 423] width 98 height 16
click at [436, 415] on div "3mm Silver Mirror CTS -" at bounding box center [395, 423] width 98 height 16
click at [675, 12] on button "Close" at bounding box center [669, 16] width 56 height 17
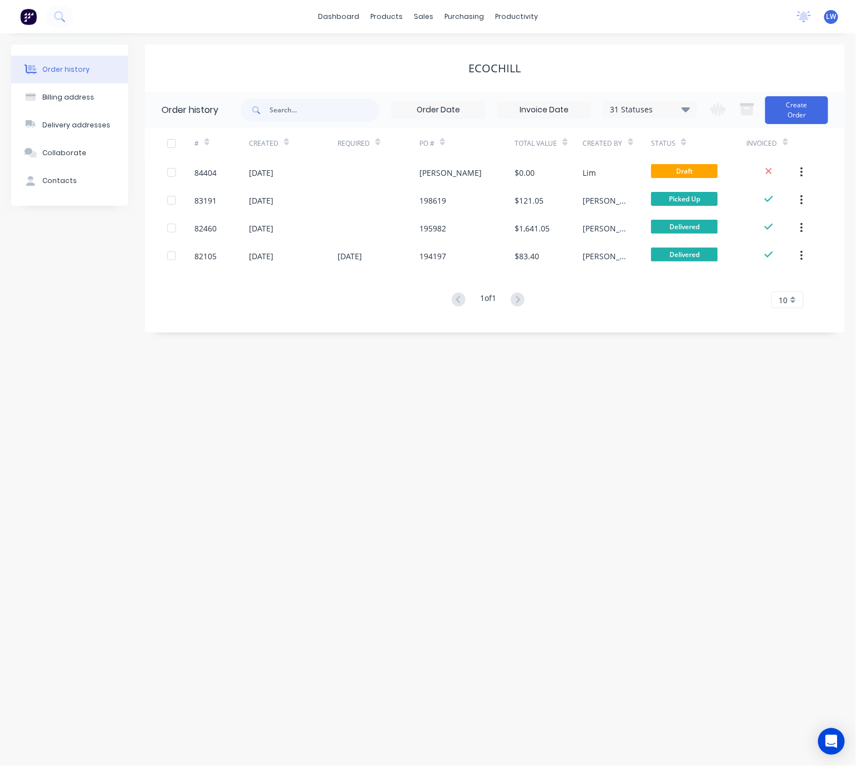
click at [593, 698] on div "Order history Billing address Delivery addresses Collaborate Contacts Ecochill …" at bounding box center [428, 399] width 856 height 733
